Goal: Check status

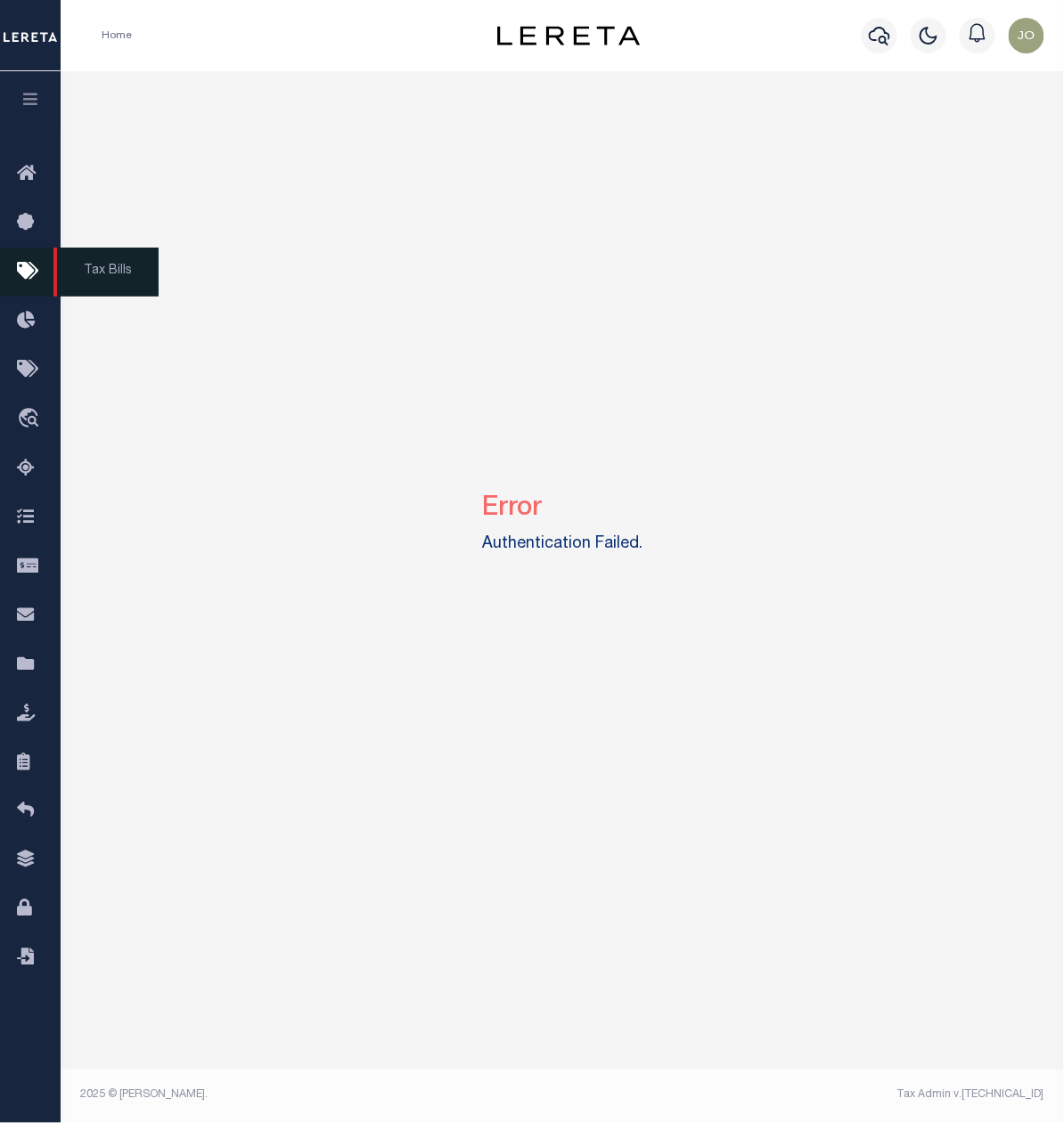
click at [29, 272] on icon at bounding box center [31, 271] width 28 height 23
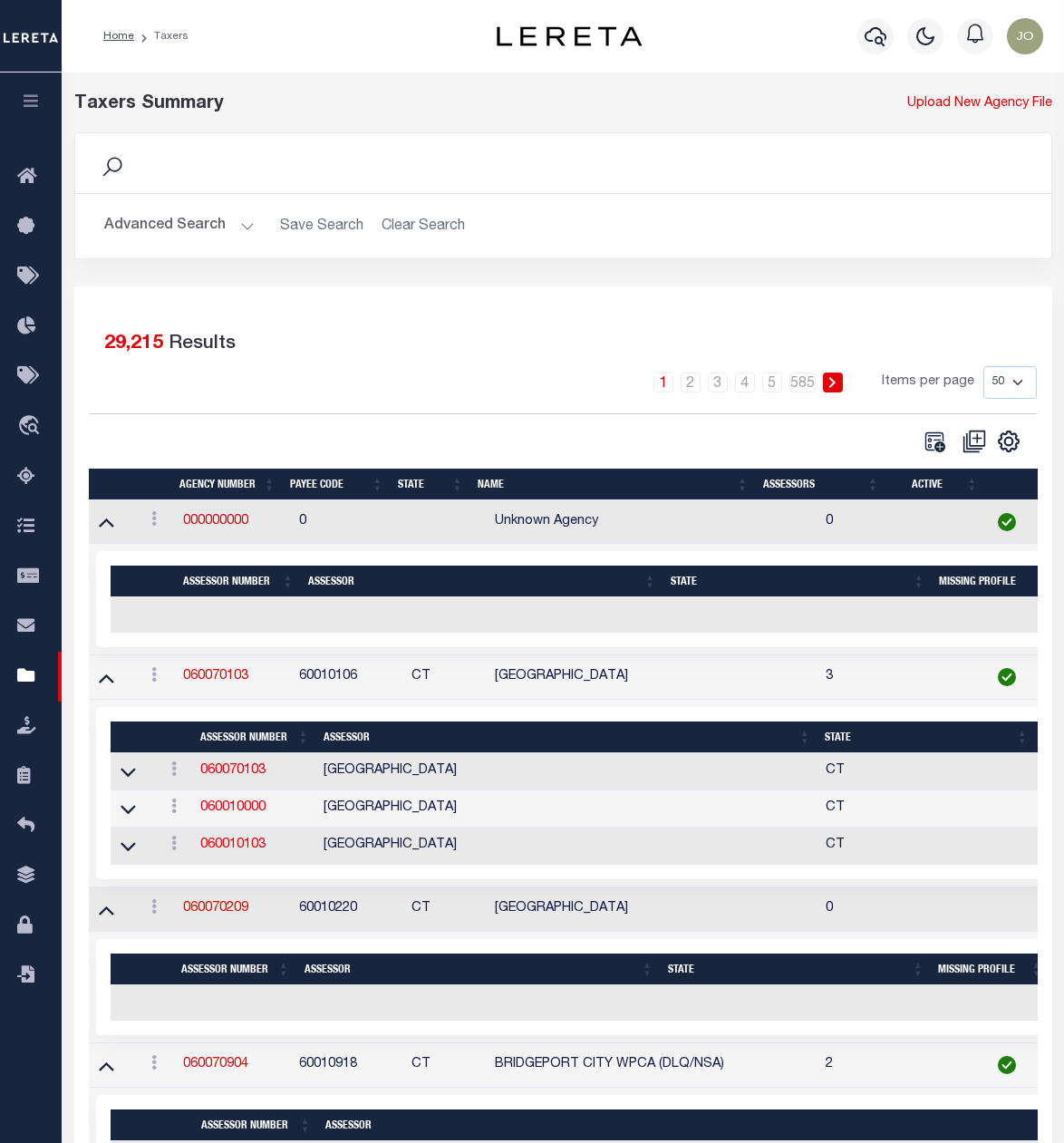
select select "50"
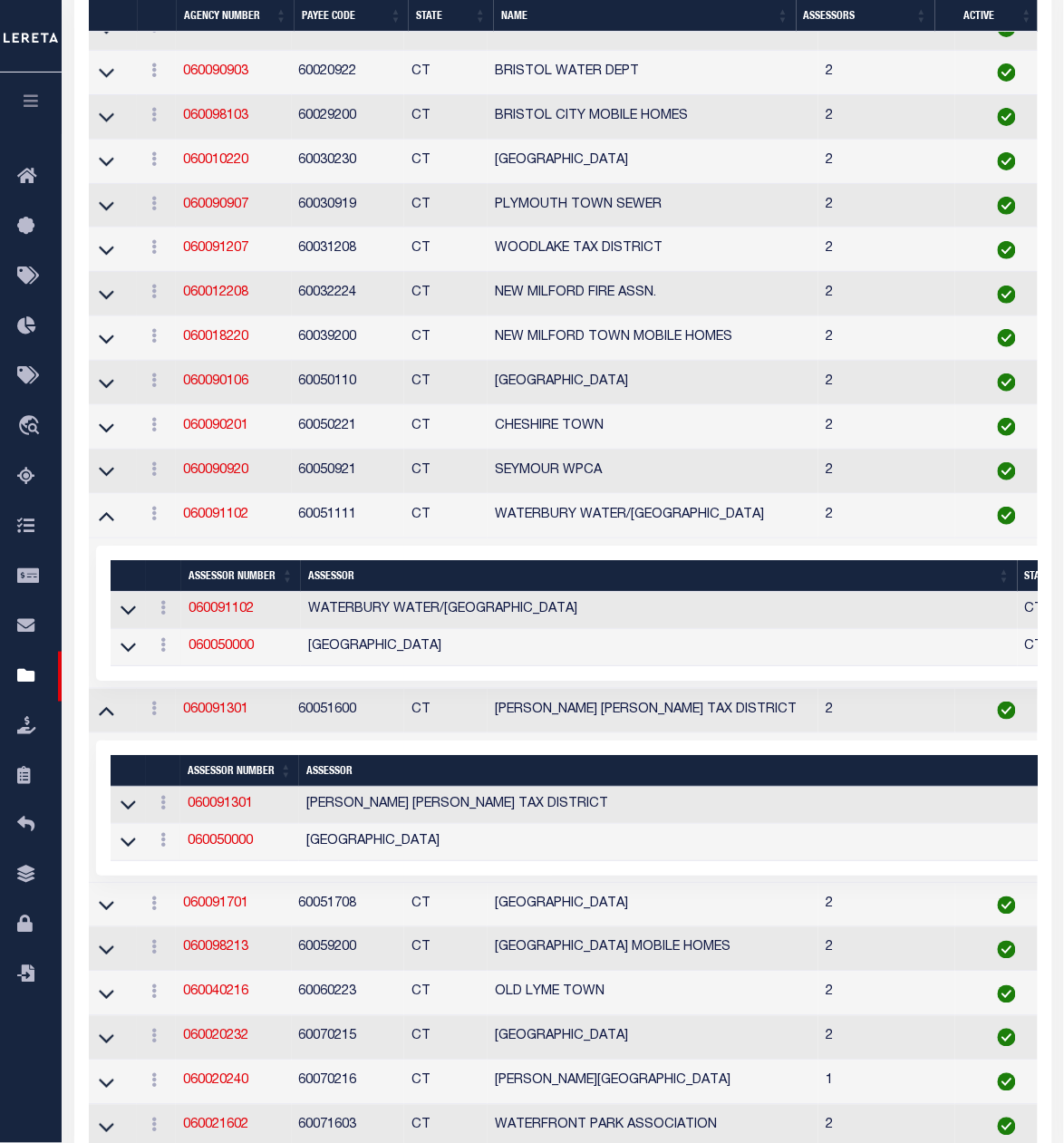
scroll to position [1587, 0]
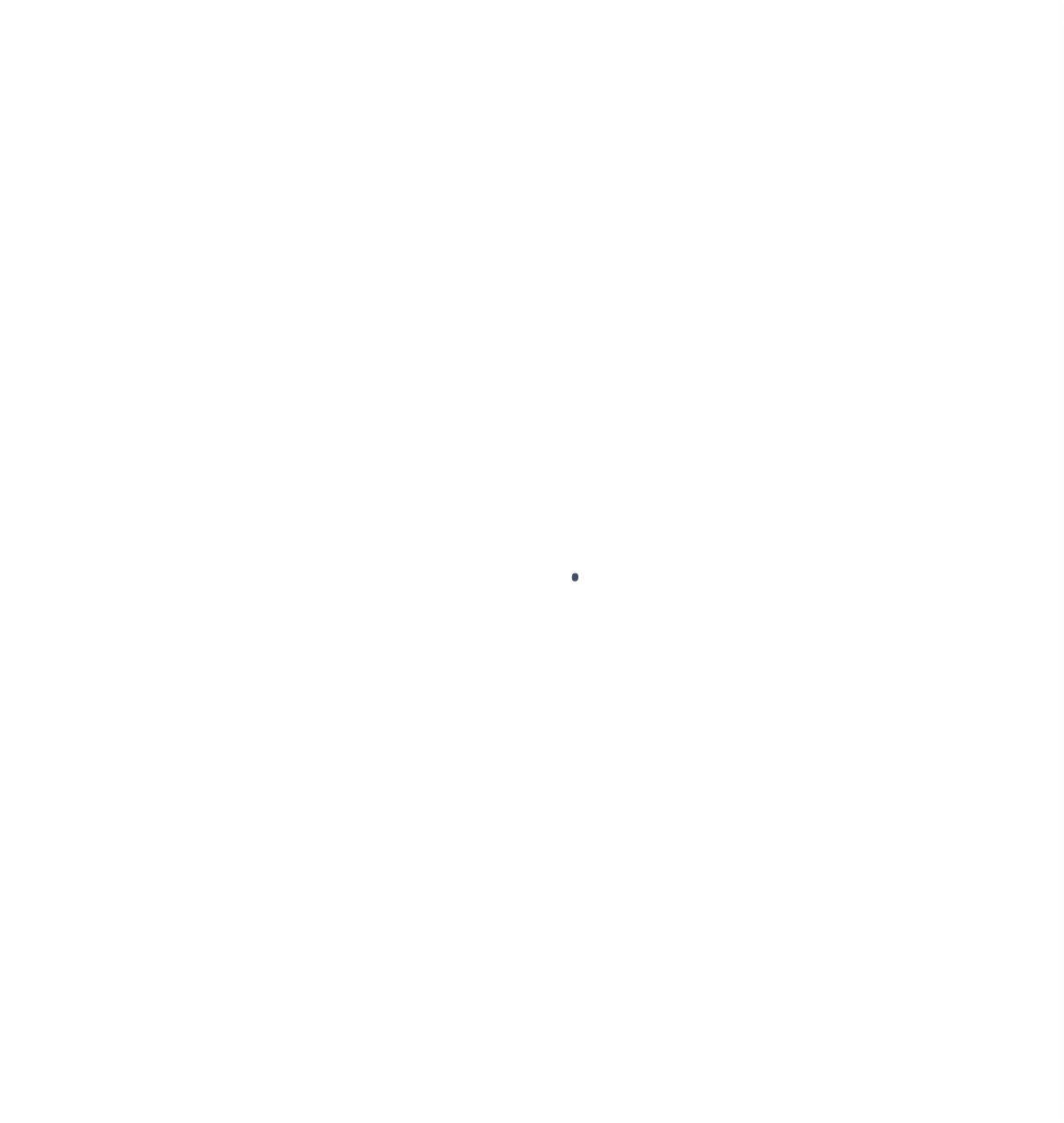
select select
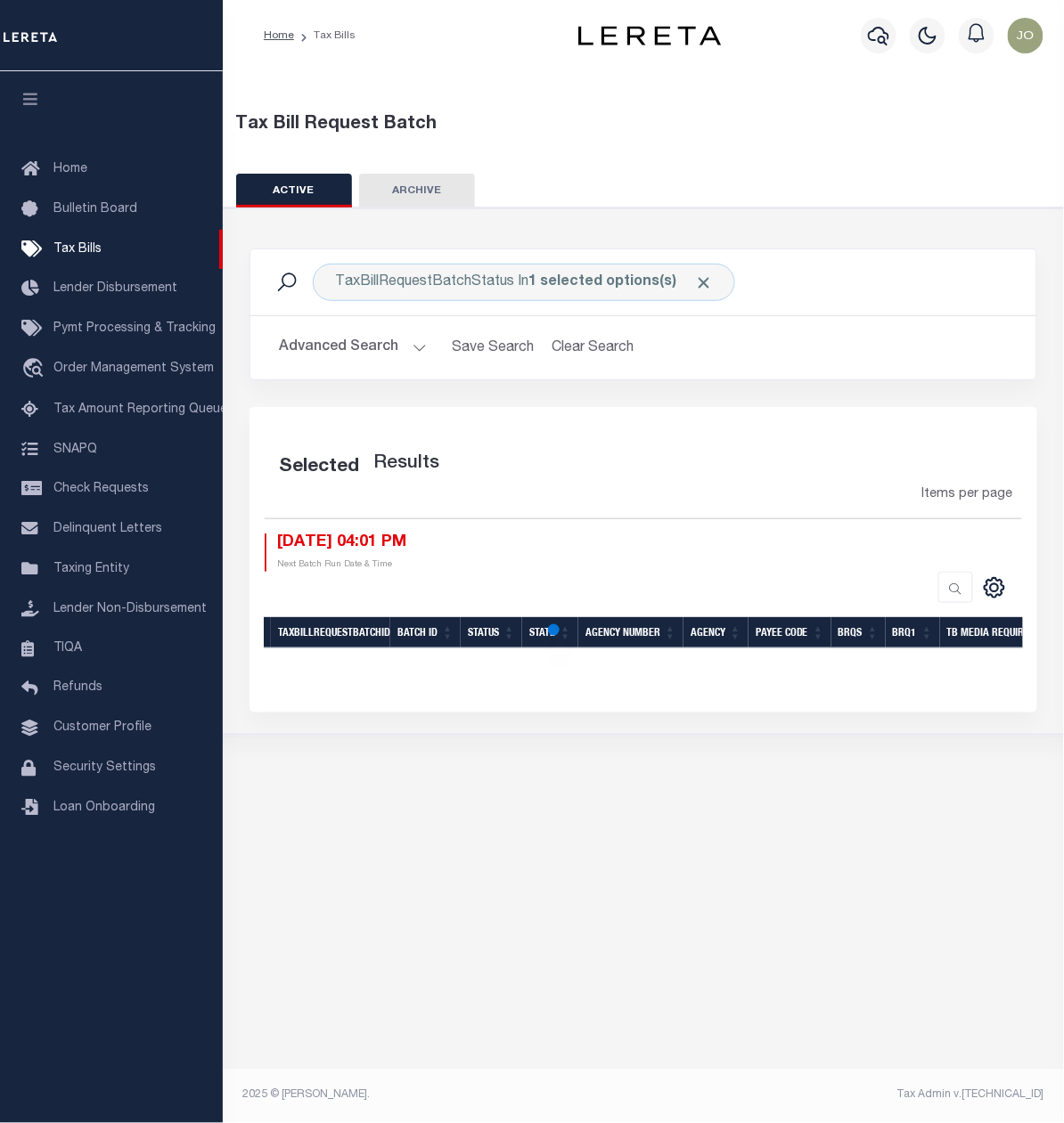
click at [387, 354] on button "Advanced Search" at bounding box center [352, 348] width 148 height 34
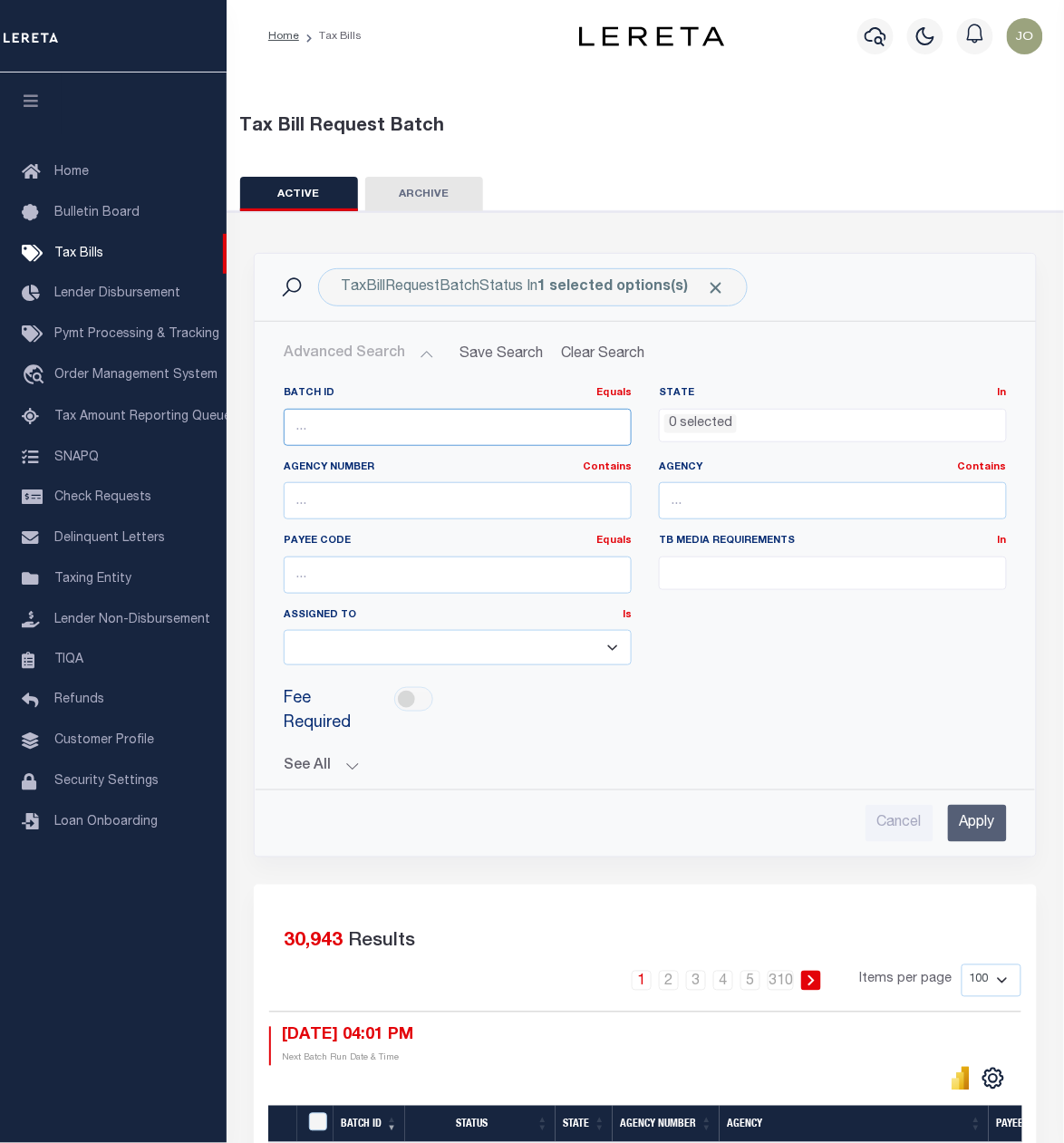
click at [447, 425] on input "number" at bounding box center [457, 428] width 348 height 37
type input "60948"
click at [1013, 833] on div "Cancel Apply" at bounding box center [645, 817] width 752 height 52
click at [989, 831] on input "Apply" at bounding box center [977, 823] width 59 height 37
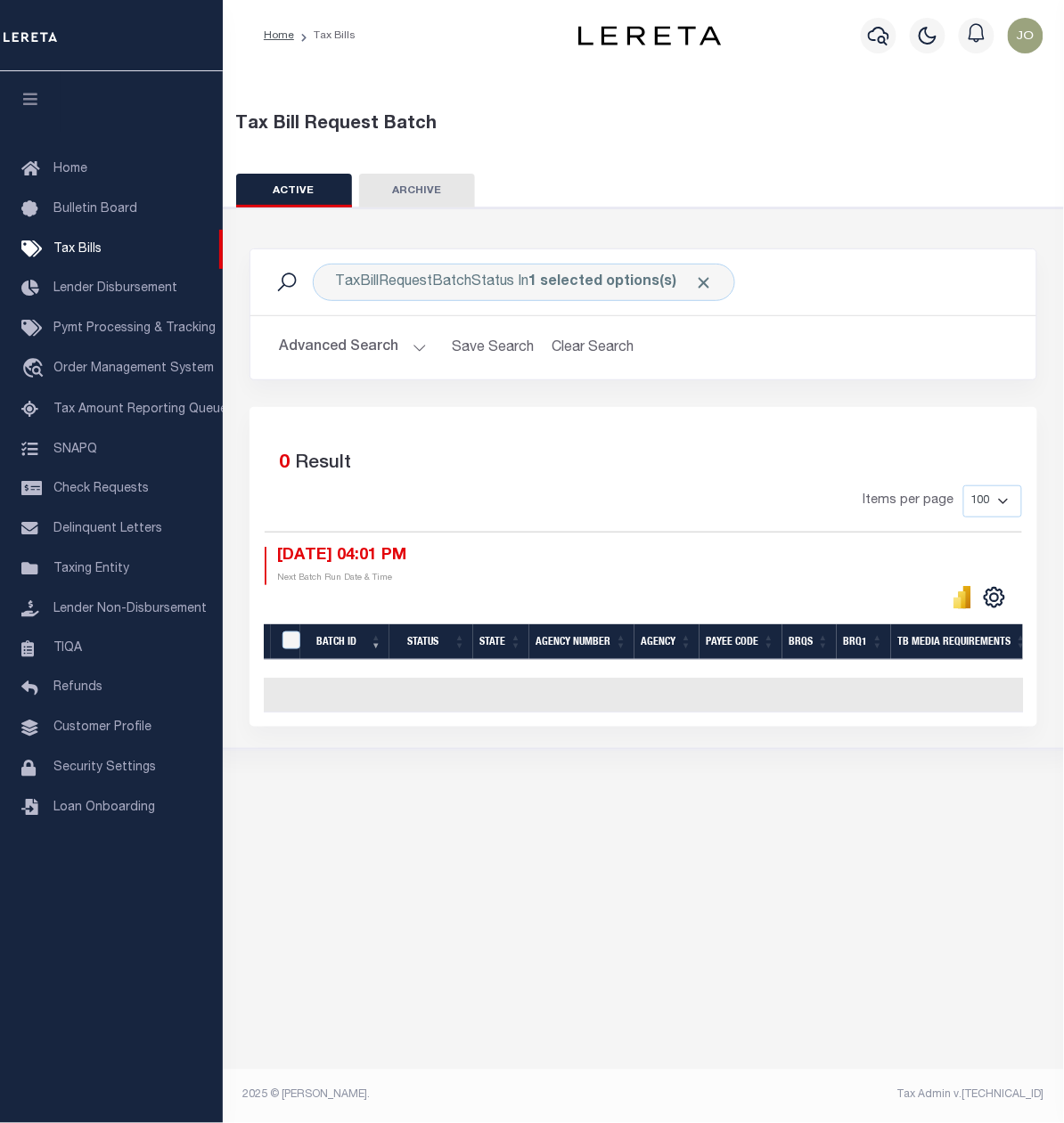
click at [419, 351] on button "Advanced Search" at bounding box center [352, 348] width 148 height 34
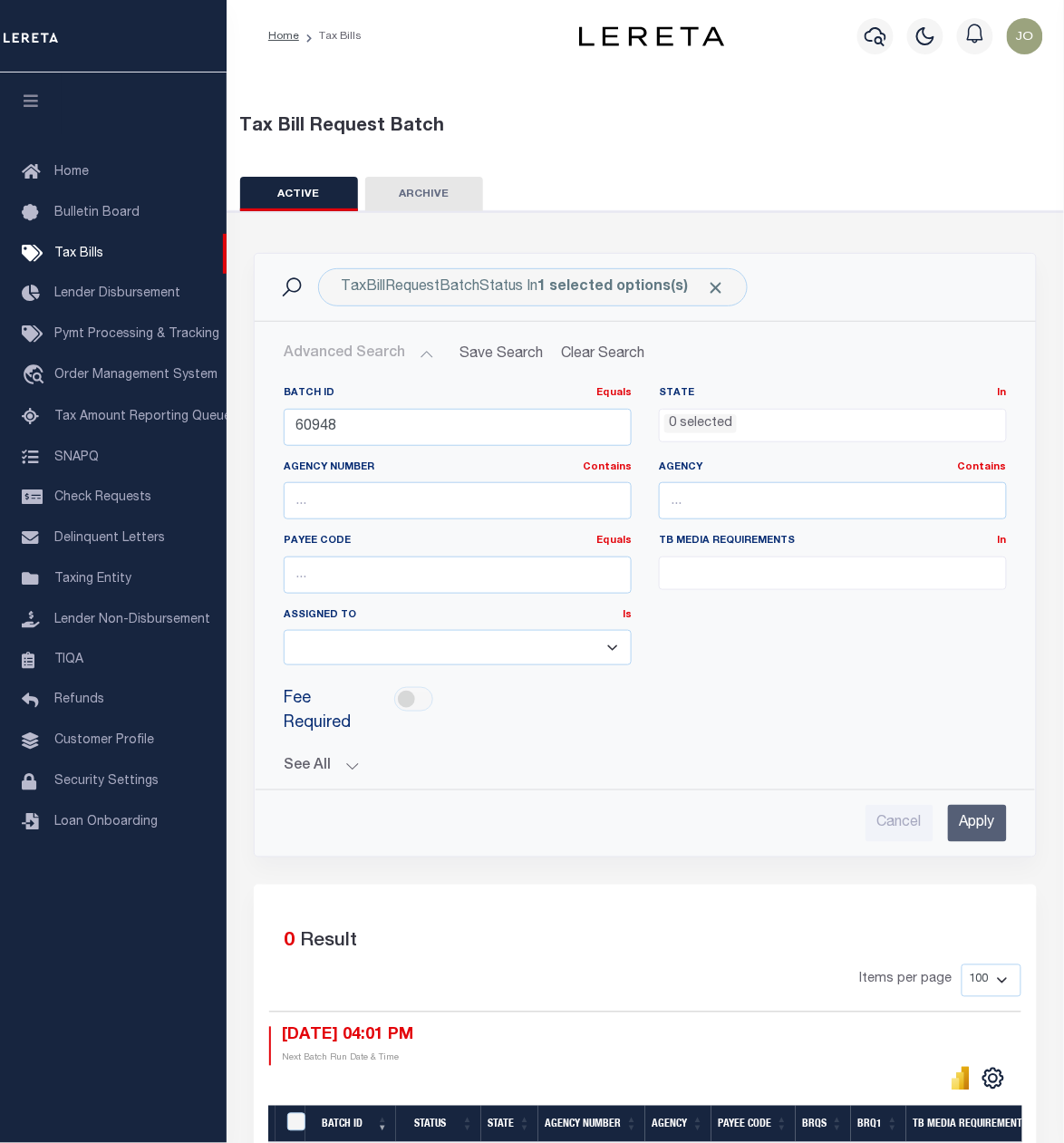
click at [353, 772] on button "See All" at bounding box center [645, 766] width 723 height 18
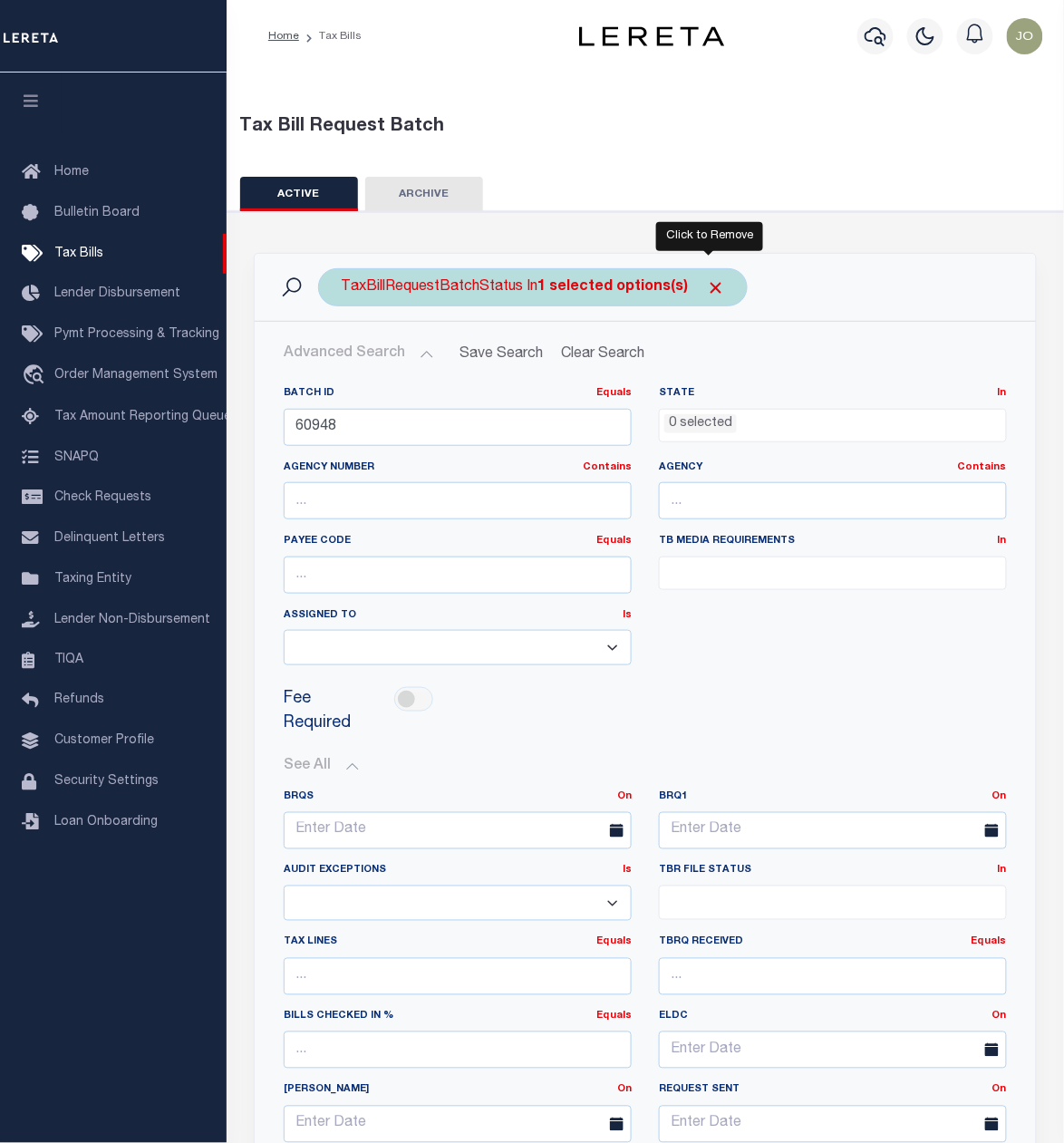
click at [707, 287] on span "Click to Remove" at bounding box center [715, 287] width 19 height 19
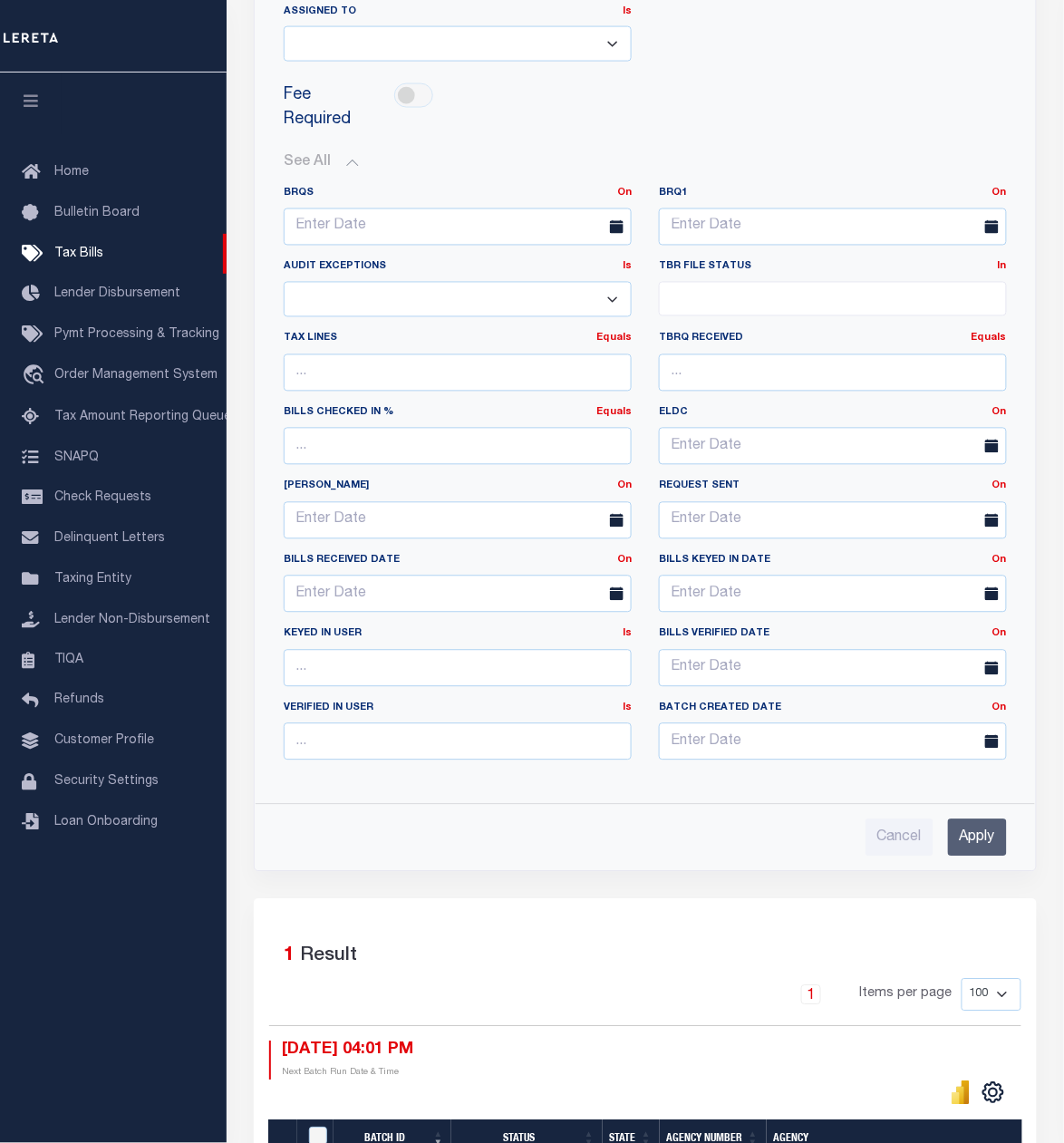
scroll to position [725, 0]
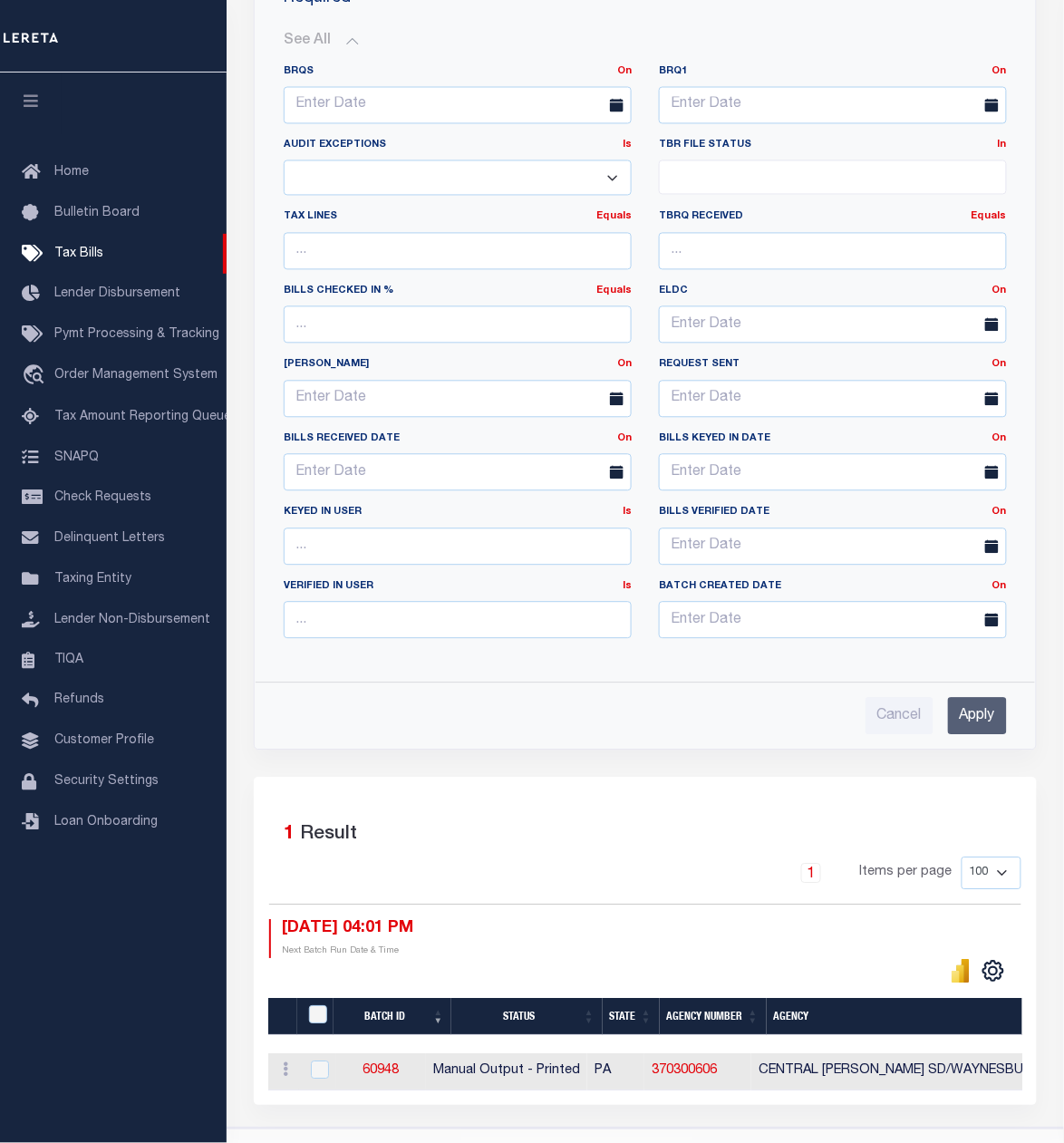
click at [977, 733] on input "Apply" at bounding box center [977, 717] width 59 height 37
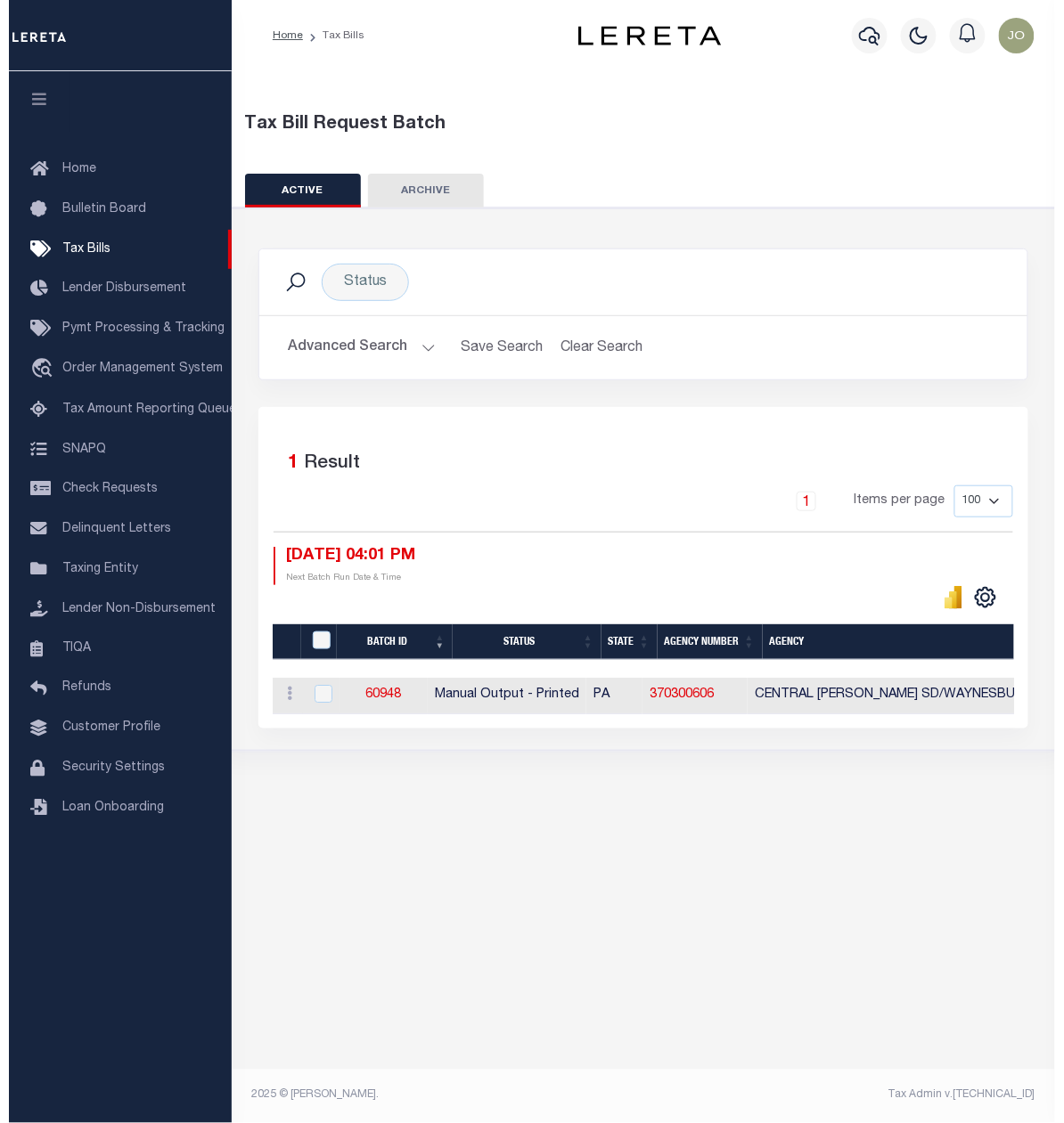
scroll to position [0, 0]
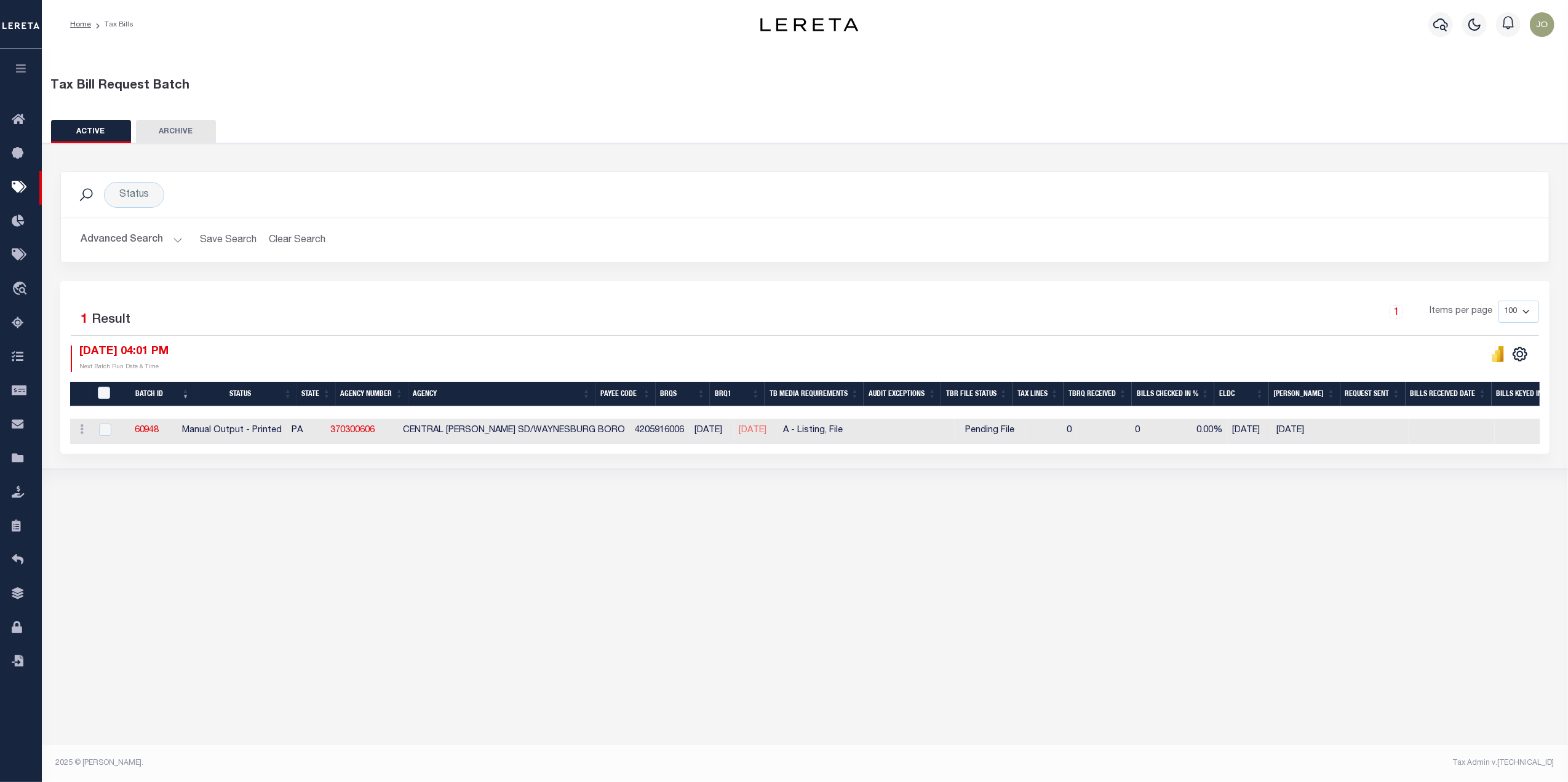
click at [734, 561] on div "Tax Bill Request Batch ACTIVE ARCHIVE HISTORY In 1" at bounding box center [805, 400] width 1526 height 704
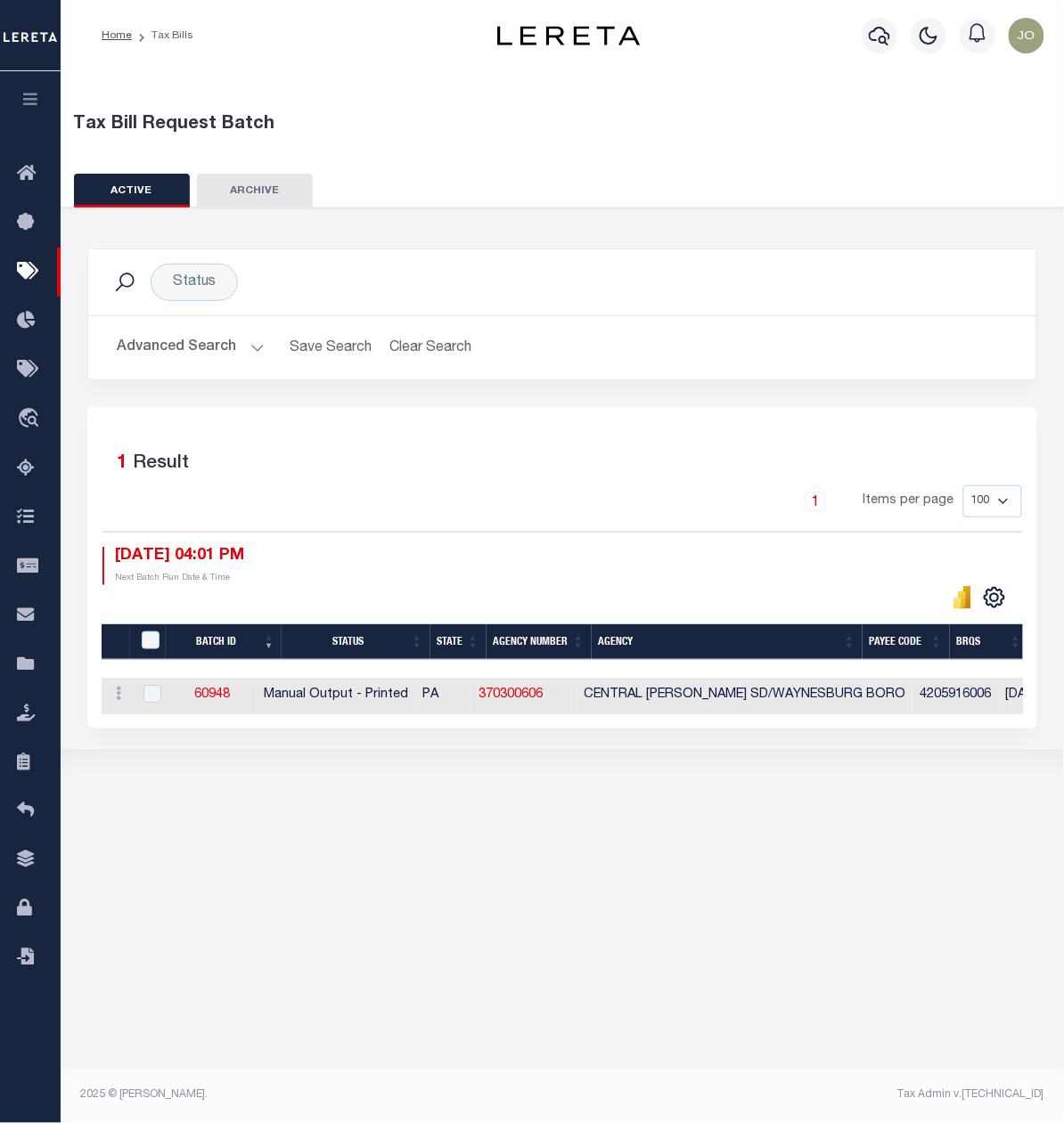
click at [293, 845] on div "Tax Bill Request Batch ACTIVE ARCHIVE HISTORY In 1" at bounding box center [562, 576] width 1003 height 1011
click at [329, 528] on div "1 Items per page 100 200 500 1000" at bounding box center [562, 508] width 920 height 46
click at [305, 517] on div "1 Items per page 100 200 500 1000" at bounding box center [562, 508] width 920 height 46
drag, startPoint x: 372, startPoint y: 718, endPoint x: 663, endPoint y: 718, distance: 291.0
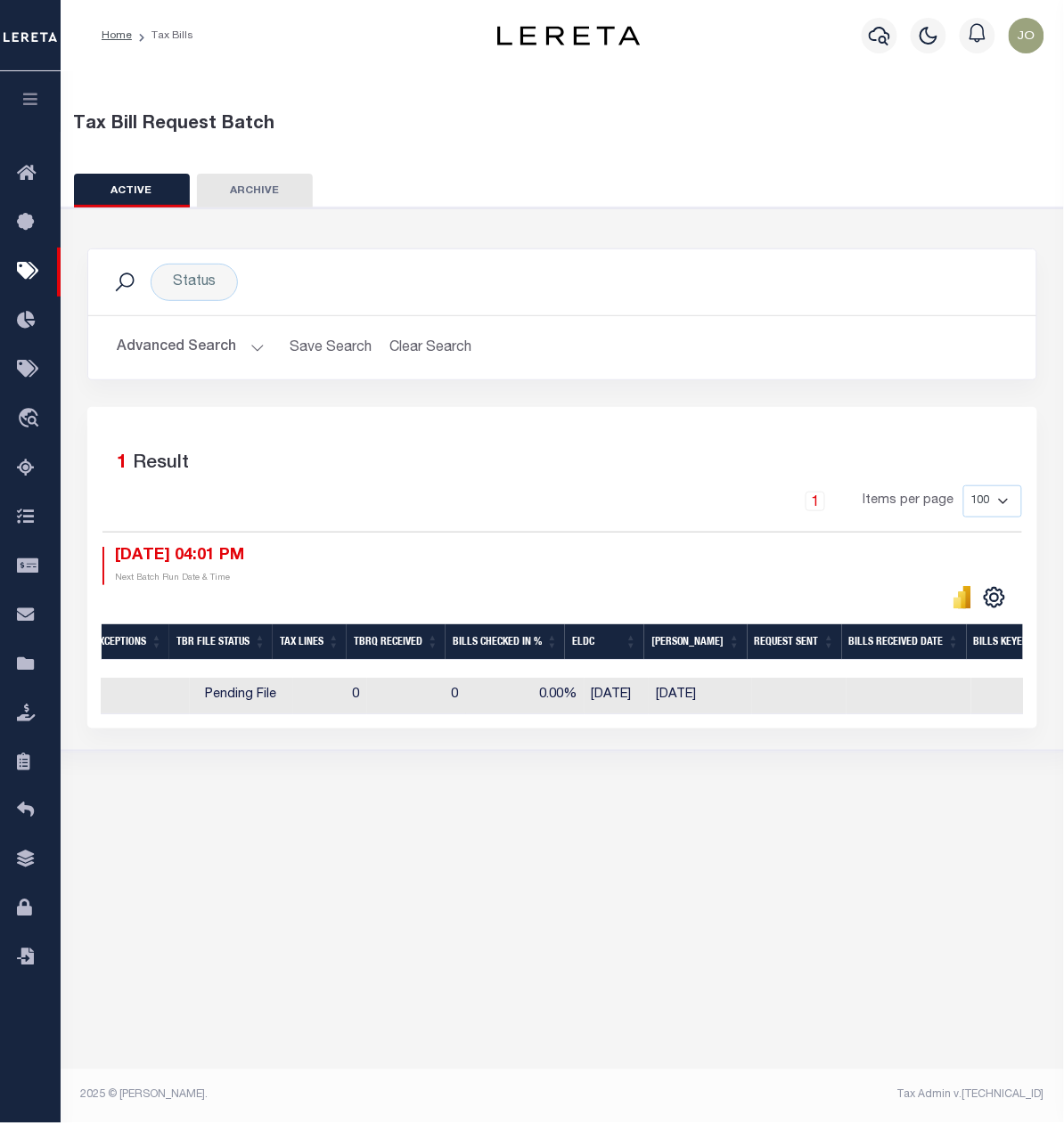
scroll to position [0, 1512]
click at [560, 892] on div "Tax Bill Request Batch ACTIVE ARCHIVE HISTORY In 1" at bounding box center [562, 576] width 1003 height 1011
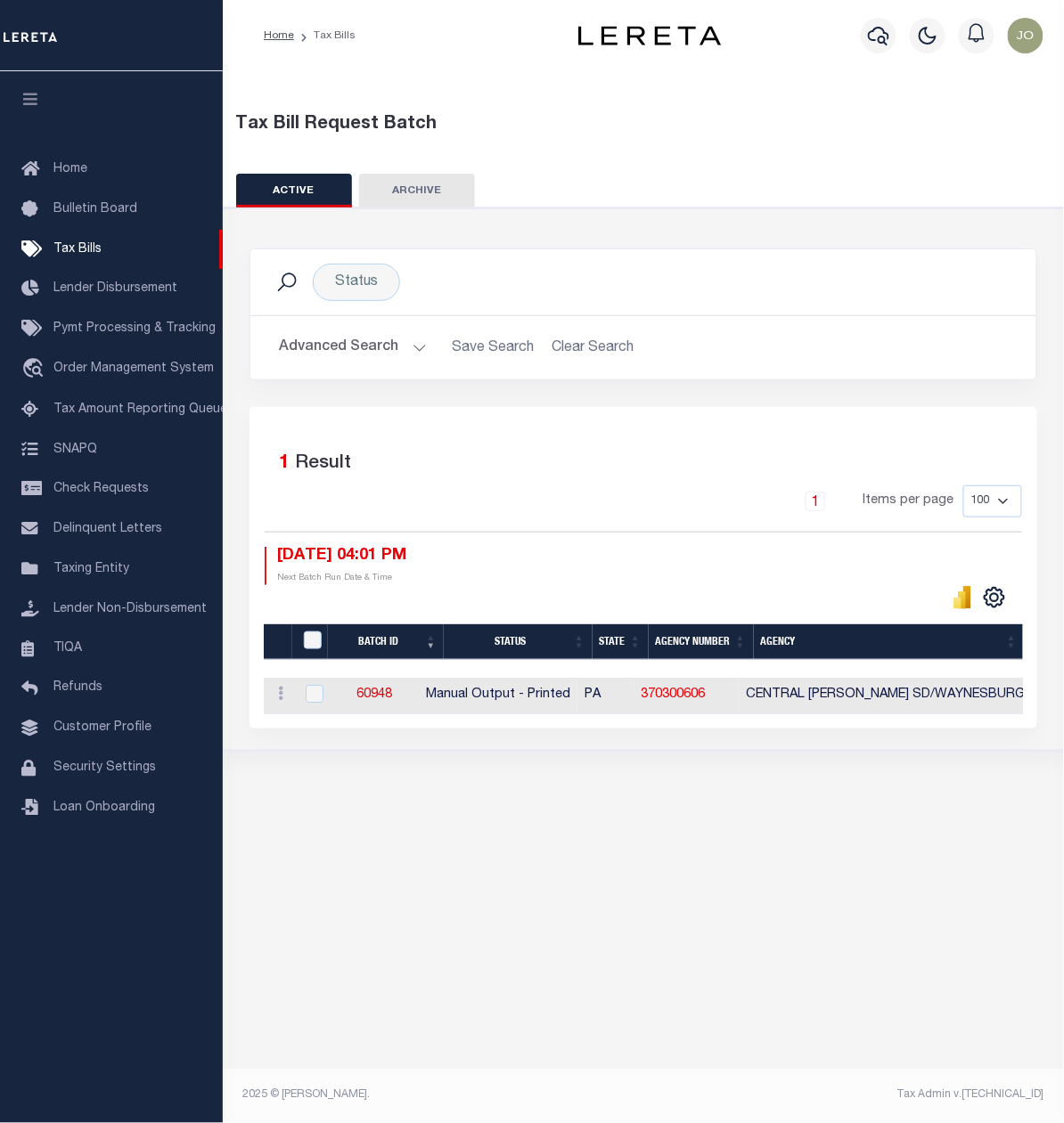
click at [448, 832] on div "Tax Bill Request Batch ACTIVE ARCHIVE HISTORY In 1" at bounding box center [643, 576] width 841 height 1011
click at [375, 346] on button "Advanced Search" at bounding box center [352, 348] width 148 height 34
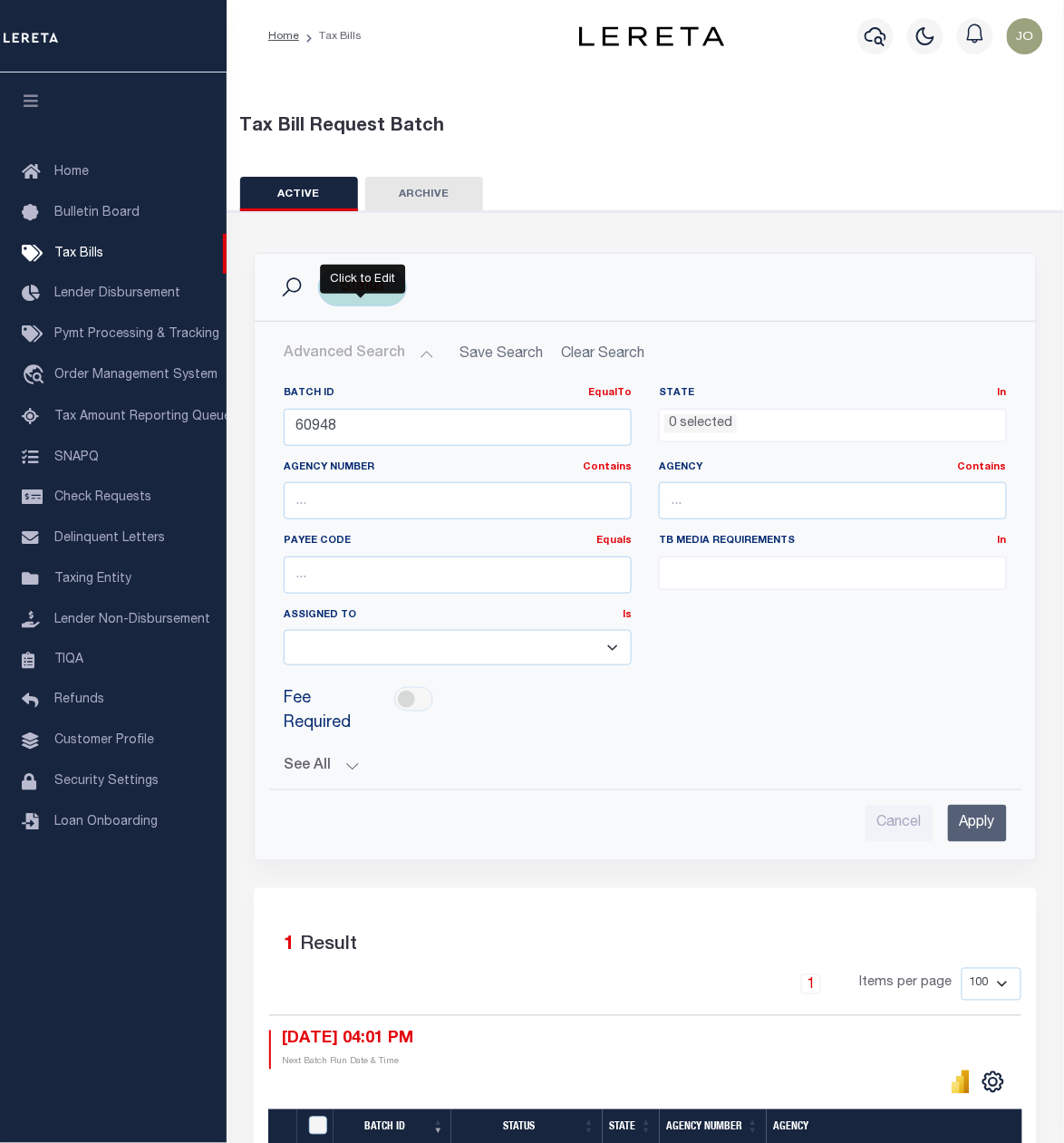
click at [378, 291] on div "Status" at bounding box center [362, 286] width 89 height 38
select select
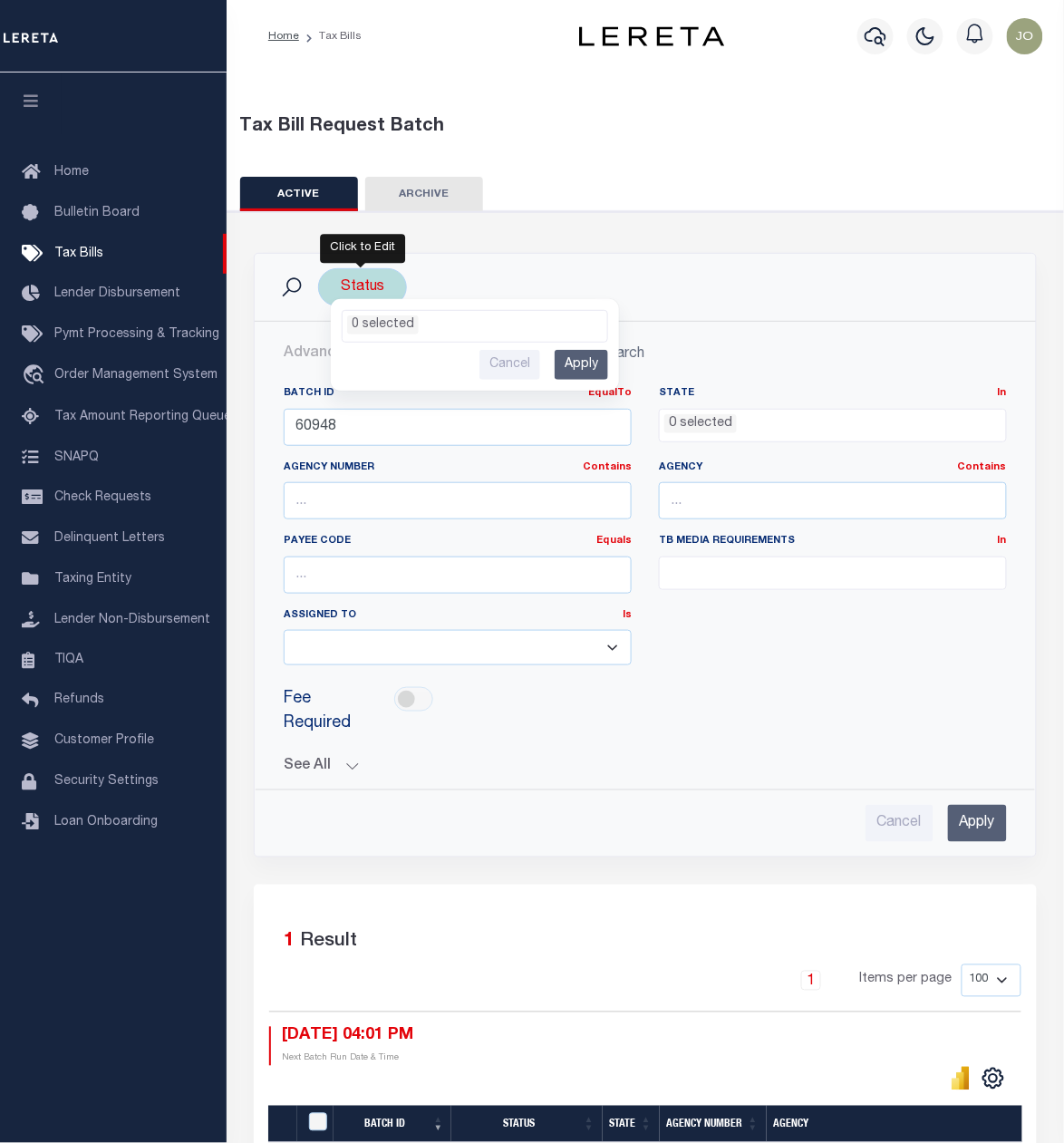
click at [400, 327] on li "0 selected" at bounding box center [383, 324] width 72 height 19
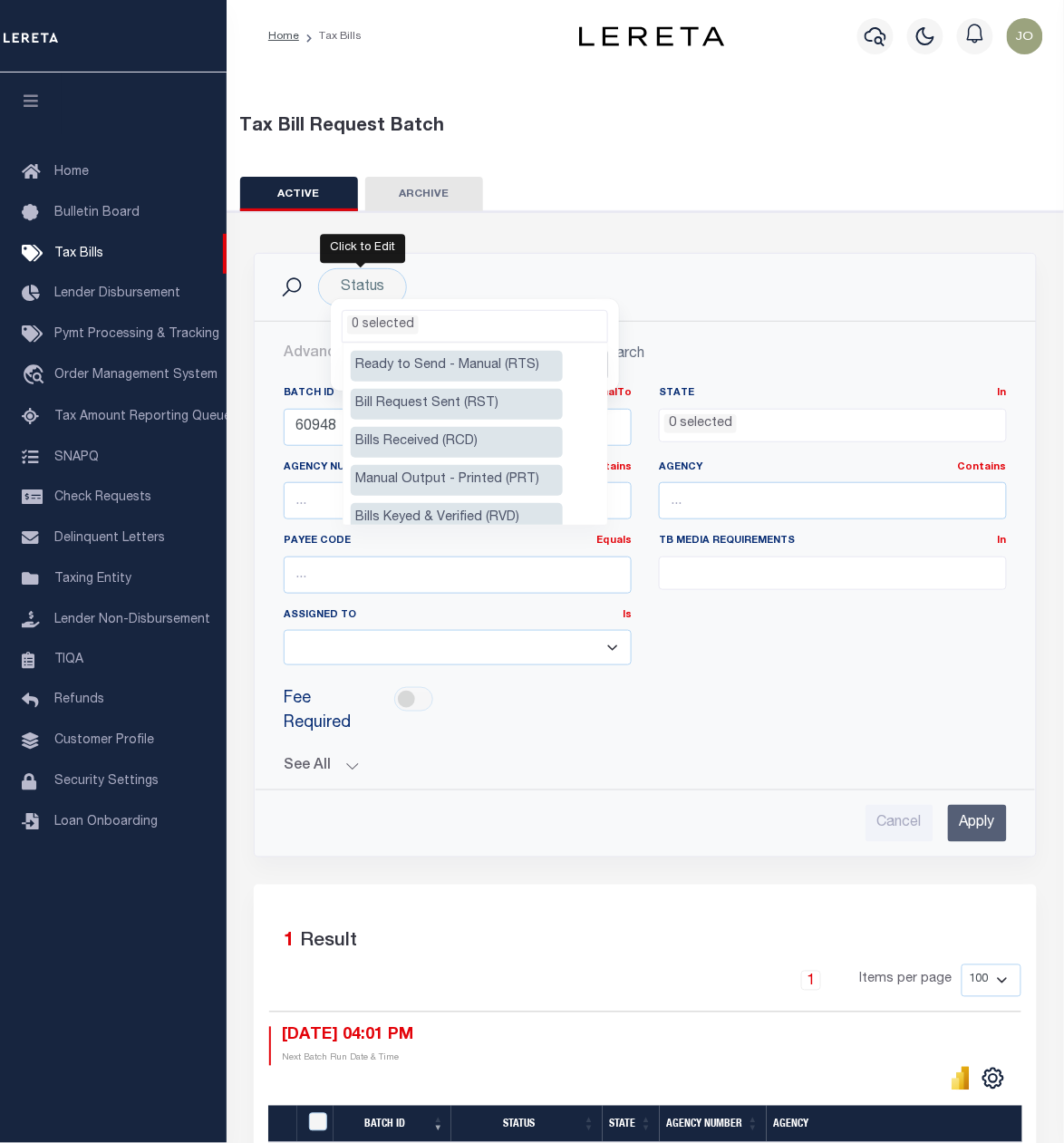
click at [689, 624] on div "Batch ID EqualTo Equals Is Not Equal To Is Greater Than Is Less Than 60948 Stat…" at bounding box center [645, 533] width 750 height 294
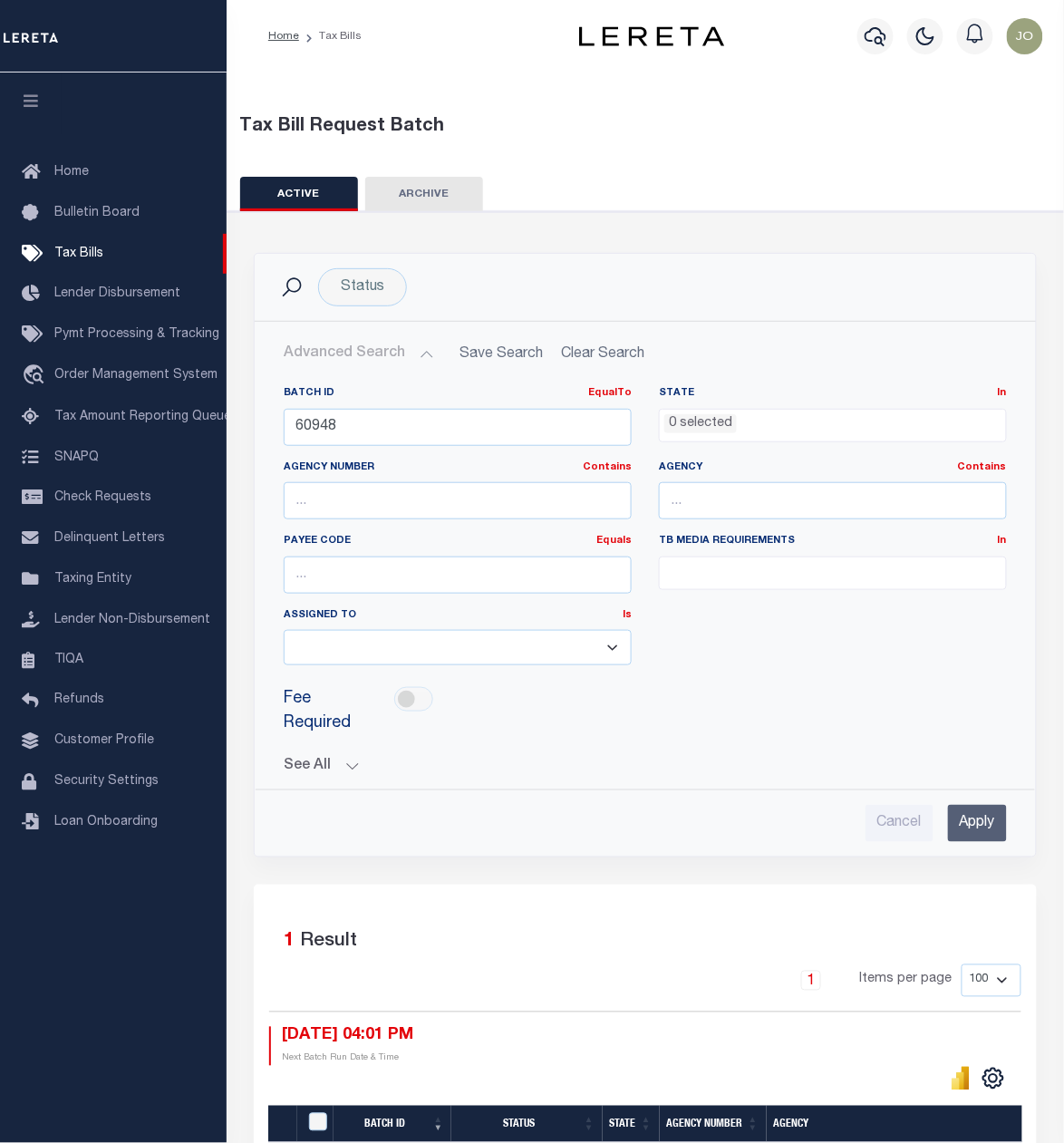
click at [820, 671] on div "Batch ID EqualTo Equals Is Not Equal To Is Greater Than Is Less Than 60948 Stat…" at bounding box center [645, 533] width 750 height 294
click at [718, 687] on div "Fee Required" at bounding box center [645, 711] width 750 height 64
click at [757, 225] on div "Status Ready to Send - Manual (RTS) Bill Request Sent (RST) Bills Received (RCD…" at bounding box center [645, 724] width 854 height 1026
click at [723, 658] on div "Batch ID EqualTo Equals Is Not Equal To Is Greater Than Is Less Than 60948 Stat…" at bounding box center [645, 533] width 750 height 294
click at [980, 821] on input "Apply" at bounding box center [977, 823] width 59 height 37
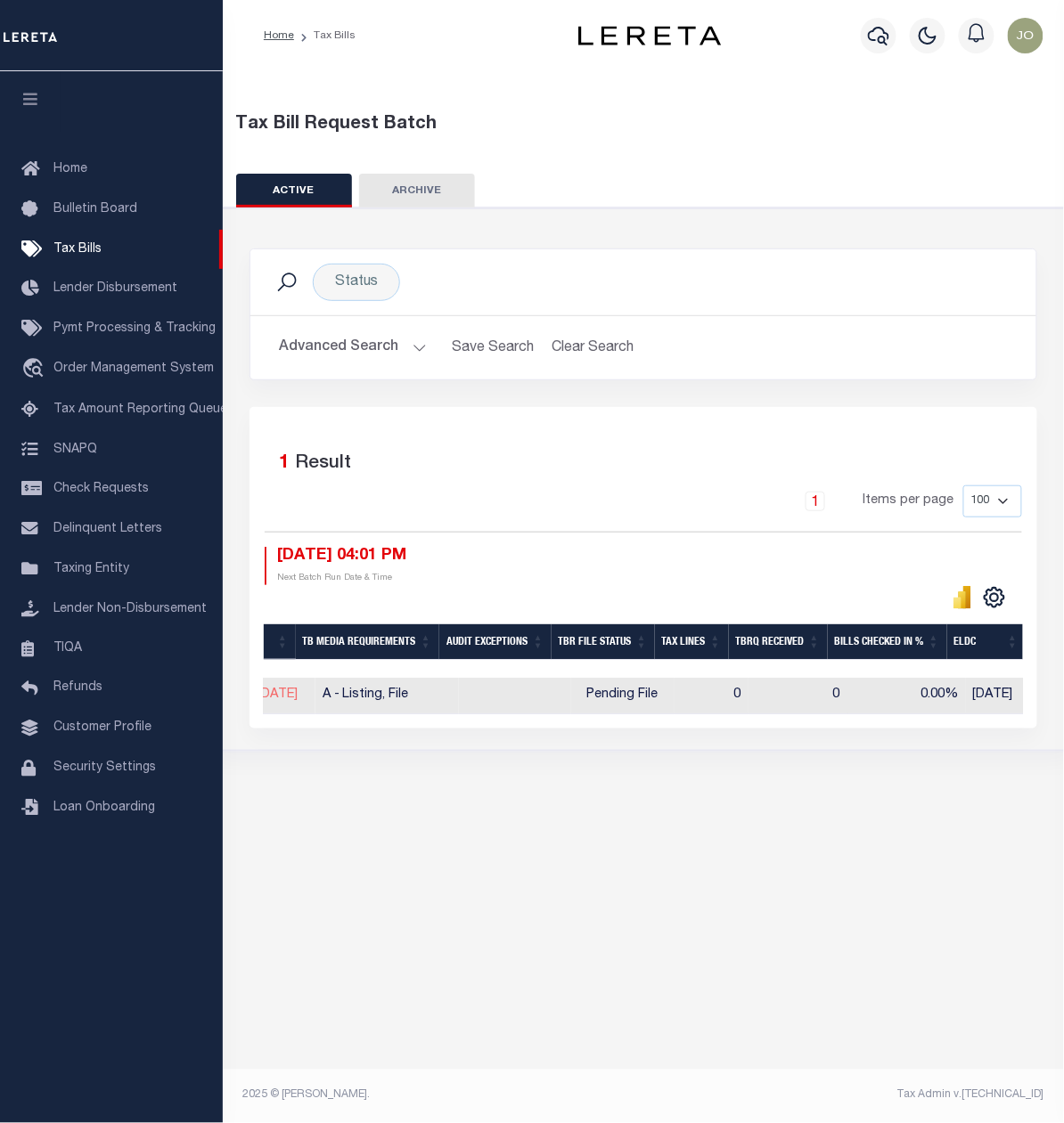
scroll to position [0, 1146]
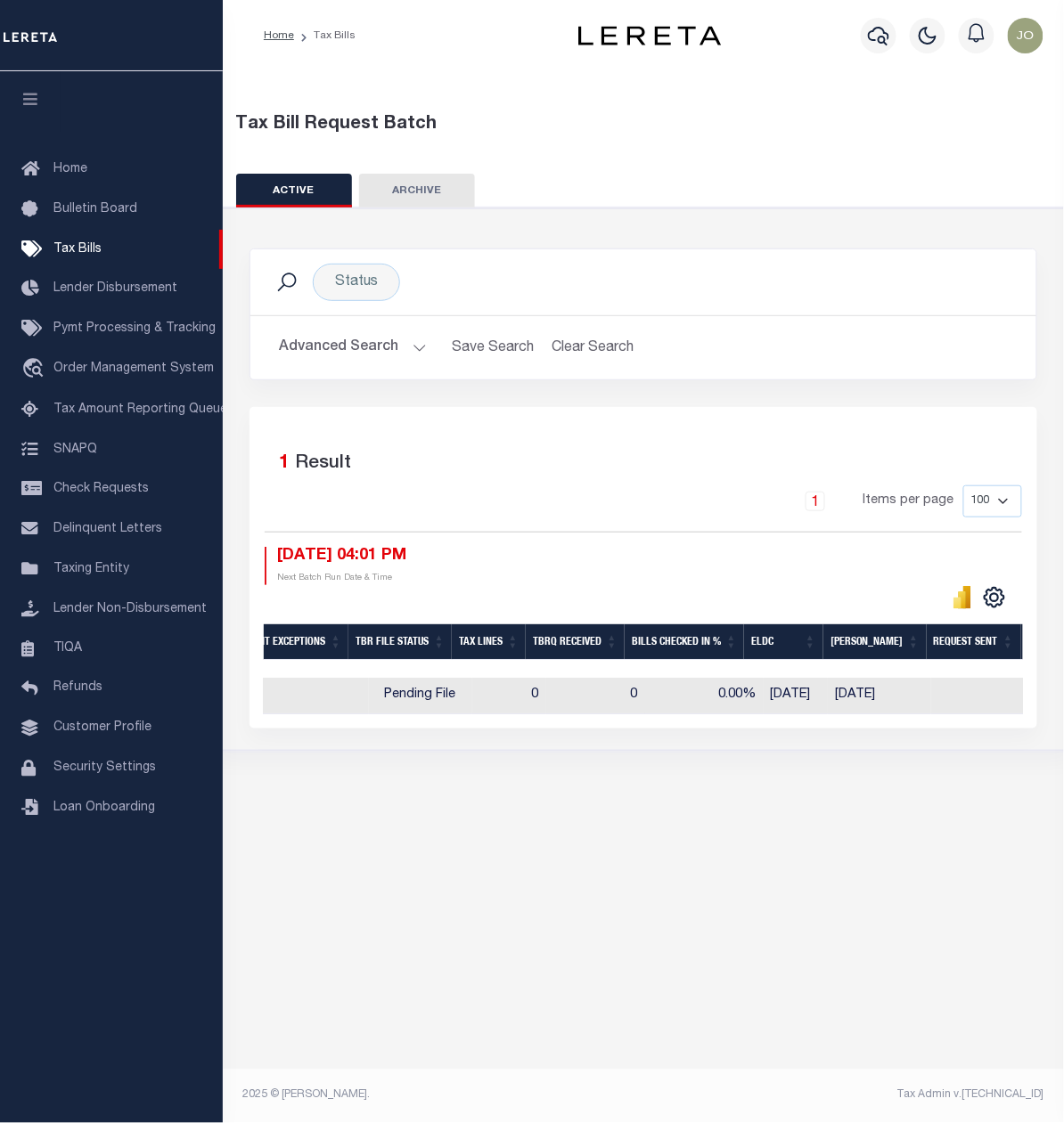
click at [661, 806] on div "Tax Bill Request Batch ACTIVE ARCHIVE HISTORY" at bounding box center [643, 438] width 841 height 734
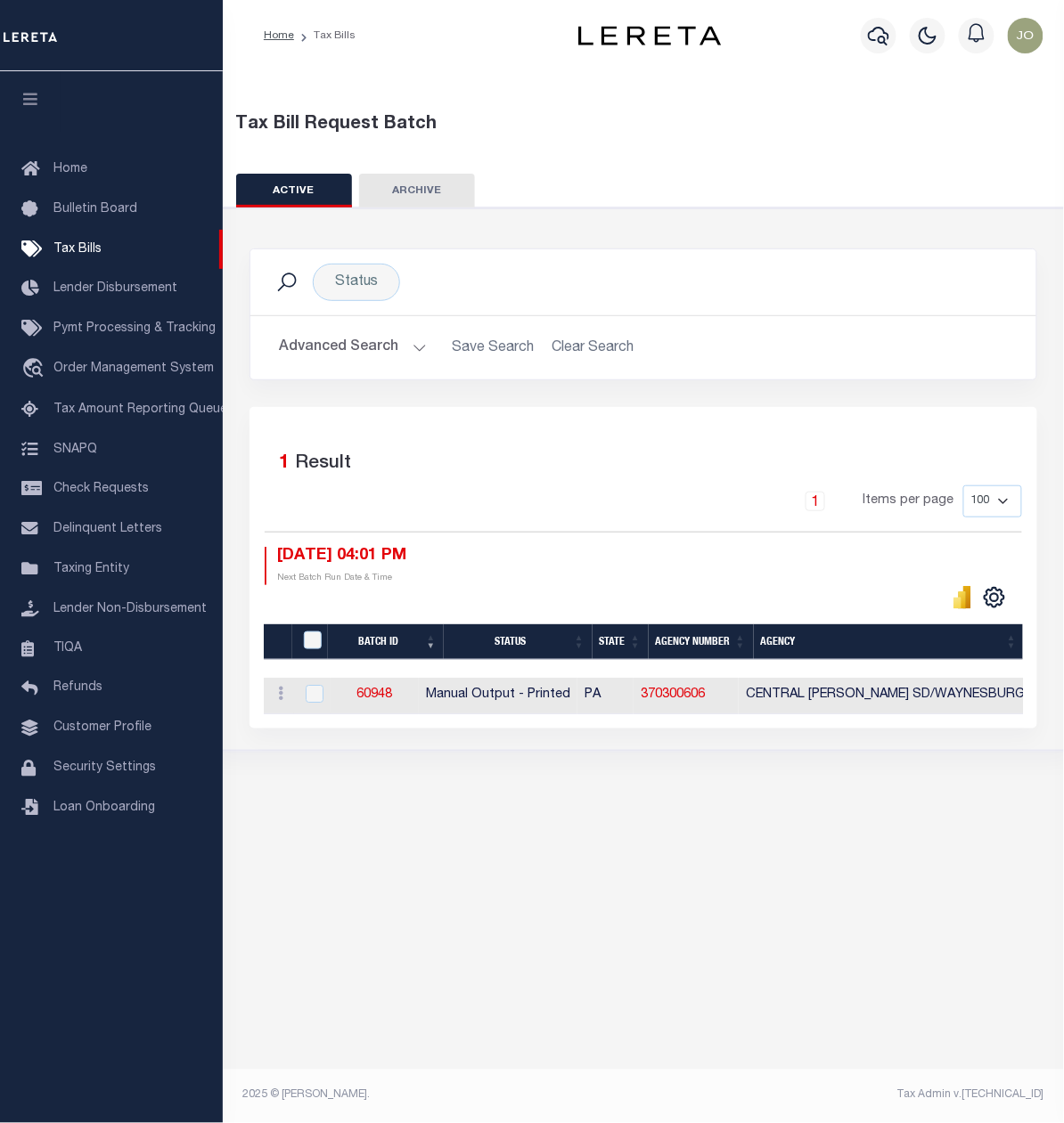
click at [22, 102] on icon "button" at bounding box center [31, 99] width 21 height 16
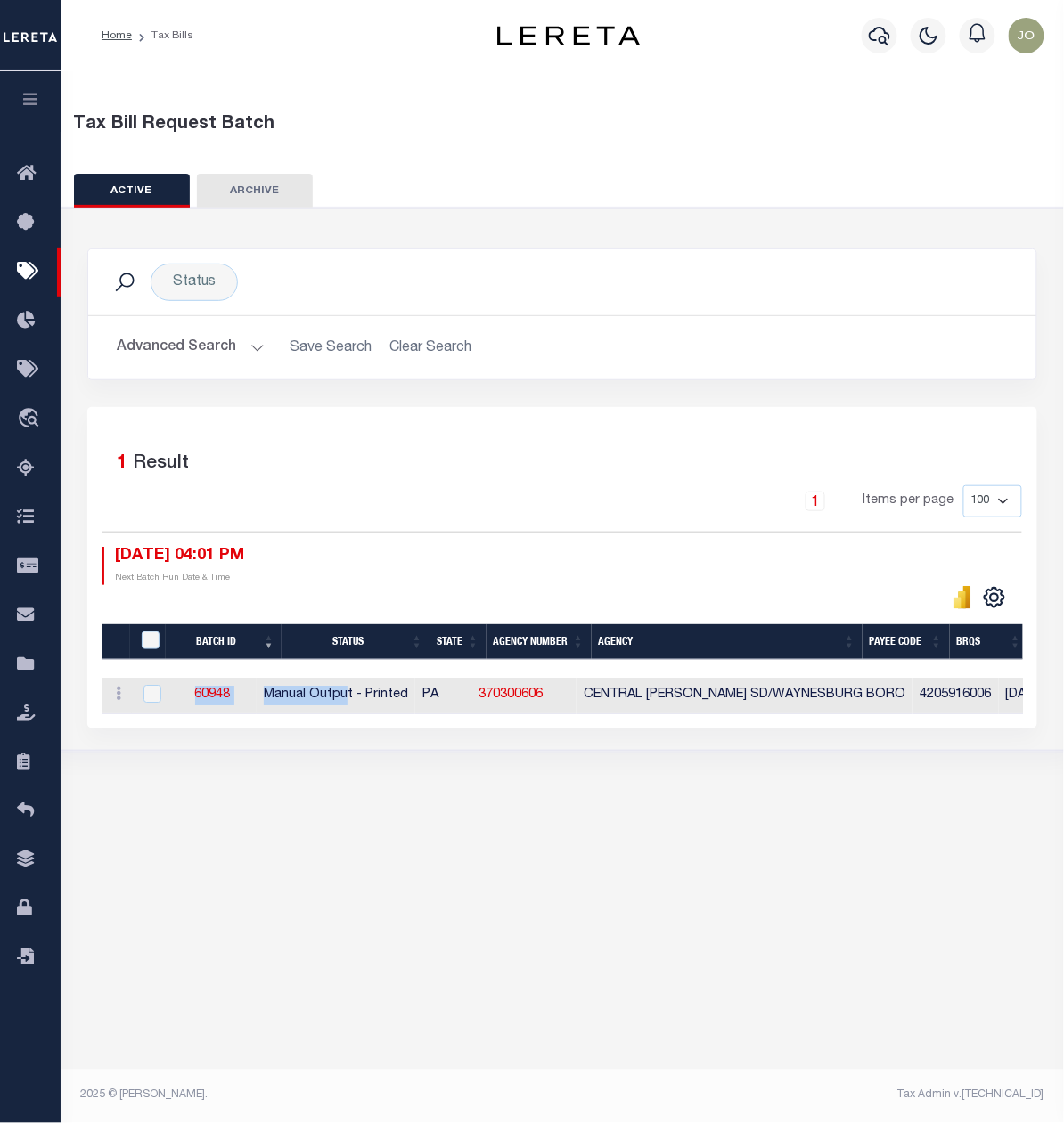
drag, startPoint x: 378, startPoint y: 718, endPoint x: 461, endPoint y: 731, distance: 84.0
click at [503, 714] on div "Batch ID Status State Agency Number Agency Payee Code BRQS BRQ1 TB Media Requir…" at bounding box center [562, 696] width 921 height 36
click at [385, 729] on div "Selected 1 Result 1 Items per page 100 200 500 1000 [DATE] 04:01 PM" at bounding box center [562, 567] width 950 height 321
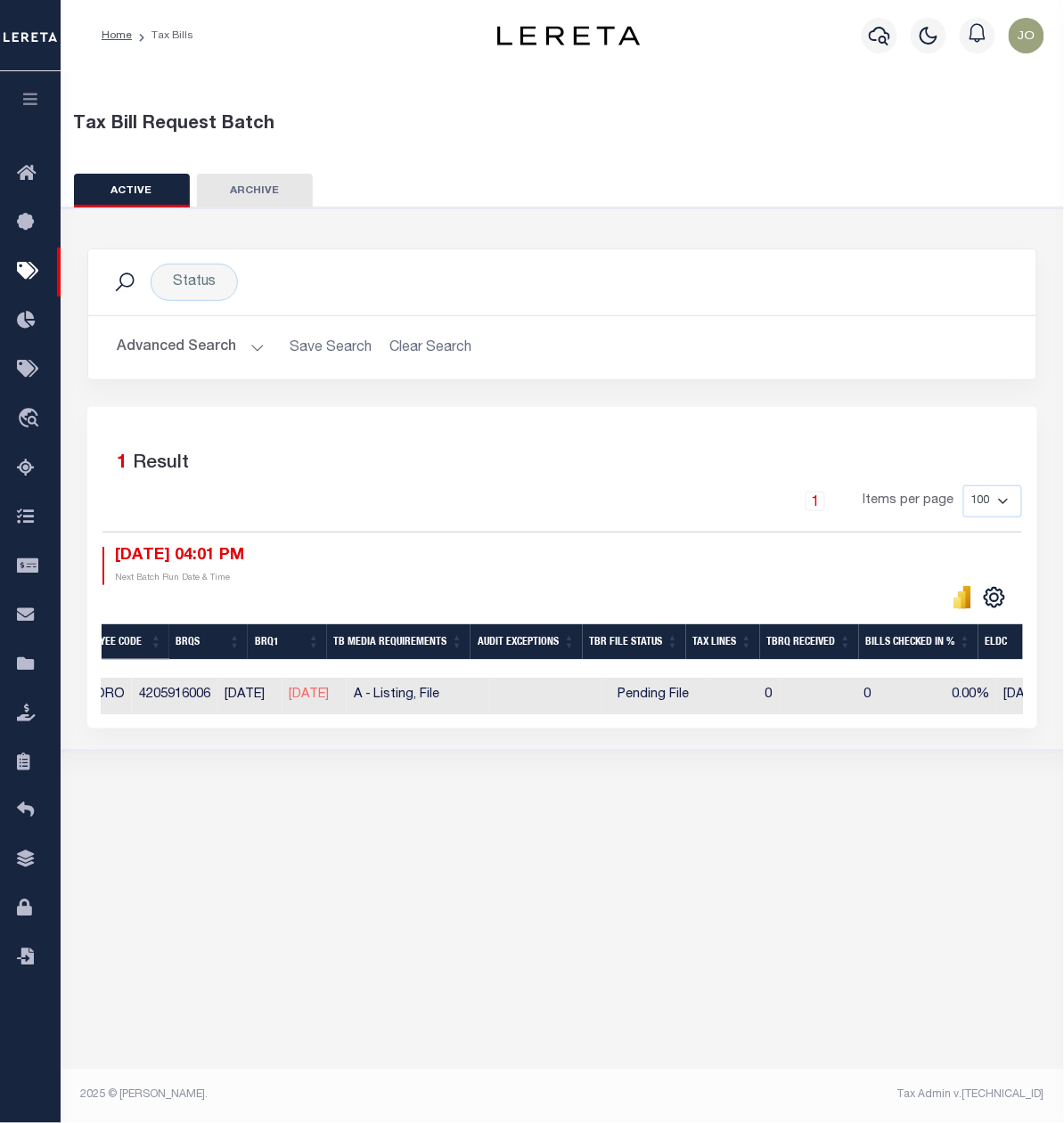
click at [563, 845] on div "Tax Bill Request Batch ACTIVE ARCHIVE HISTORY In 1" at bounding box center [562, 576] width 1003 height 1011
